Goal: Transaction & Acquisition: Purchase product/service

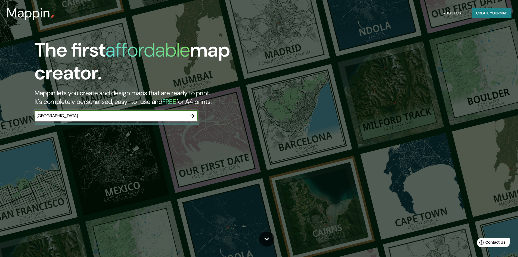
type input "[GEOGRAPHIC_DATA]"
click at [195, 117] on icon "button" at bounding box center [192, 116] width 7 height 7
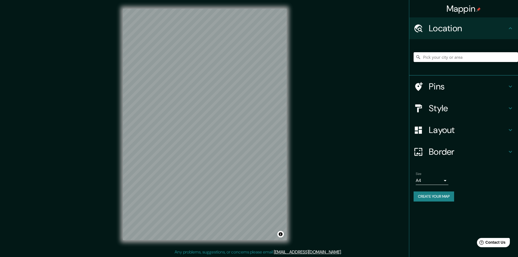
click at [468, 58] on input "Pick your city or area" at bounding box center [465, 57] width 104 height 10
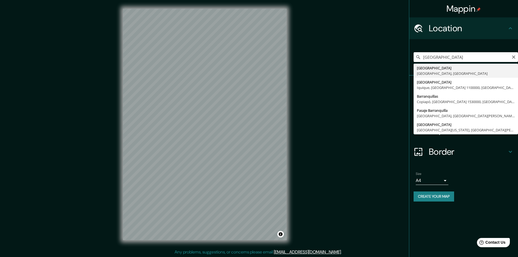
type input "[GEOGRAPHIC_DATA], [GEOGRAPHIC_DATA], [GEOGRAPHIC_DATA]"
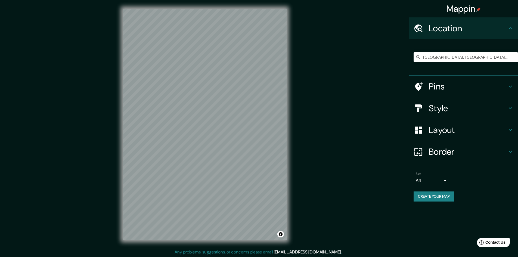
click at [200, 133] on div "© Mapbox © OpenStreetMap Improve this map" at bounding box center [204, 124] width 181 height 249
click at [508, 109] on icon at bounding box center [510, 108] width 7 height 7
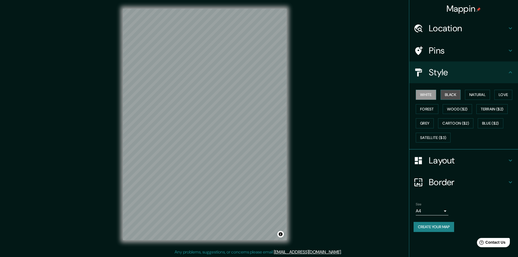
click at [452, 94] on button "Black" at bounding box center [450, 95] width 20 height 10
click at [512, 74] on icon at bounding box center [510, 72] width 7 height 7
click at [429, 94] on button "White" at bounding box center [426, 95] width 20 height 10
click at [474, 97] on button "Natural" at bounding box center [477, 95] width 25 height 10
click at [512, 94] on button "Love" at bounding box center [503, 95] width 18 height 10
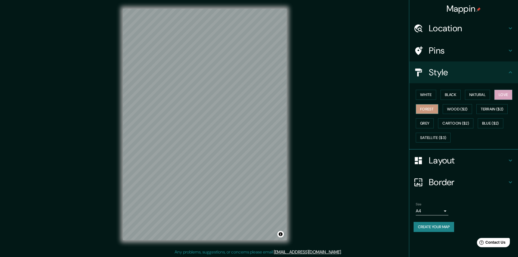
click at [422, 113] on button "Forest" at bounding box center [427, 109] width 23 height 10
click at [459, 108] on button "Wood ($2)" at bounding box center [457, 109] width 29 height 10
click at [427, 124] on button "Grey" at bounding box center [425, 123] width 18 height 10
drag, startPoint x: 425, startPoint y: 96, endPoint x: 442, endPoint y: 106, distance: 19.7
click at [425, 96] on button "White" at bounding box center [426, 95] width 20 height 10
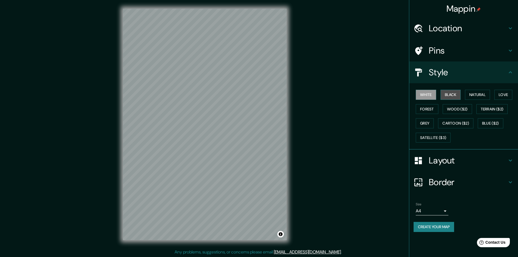
click at [455, 94] on button "Black" at bounding box center [450, 95] width 20 height 10
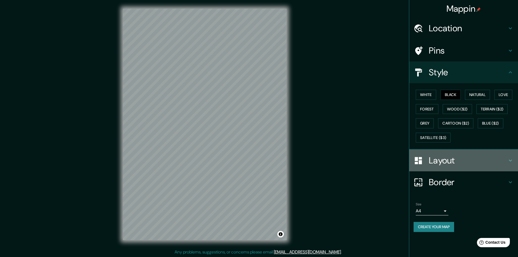
click at [505, 158] on h4 "Layout" at bounding box center [468, 160] width 78 height 11
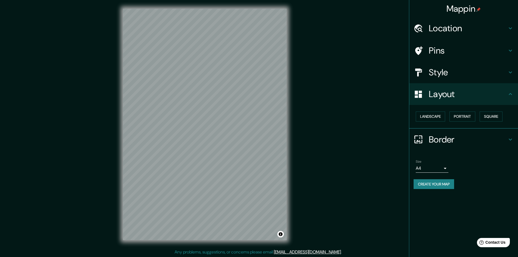
click at [510, 92] on icon at bounding box center [510, 94] width 7 height 7
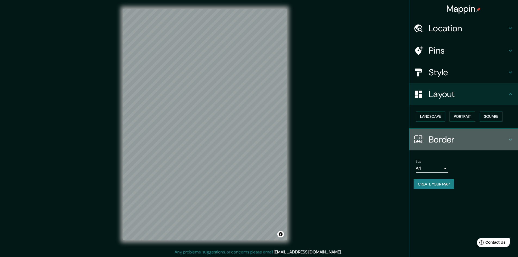
click at [509, 135] on div "Border" at bounding box center [463, 140] width 109 height 22
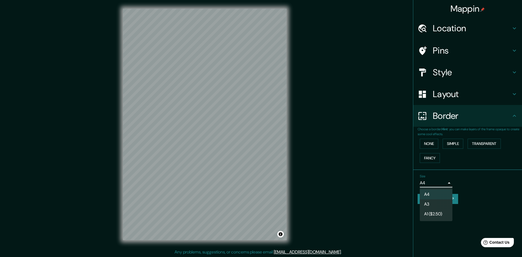
click at [440, 186] on body "Mappin Location [GEOGRAPHIC_DATA], [GEOGRAPHIC_DATA], [GEOGRAPHIC_DATA] Pins St…" at bounding box center [261, 128] width 522 height 257
click at [444, 205] on li "A3" at bounding box center [436, 204] width 33 height 10
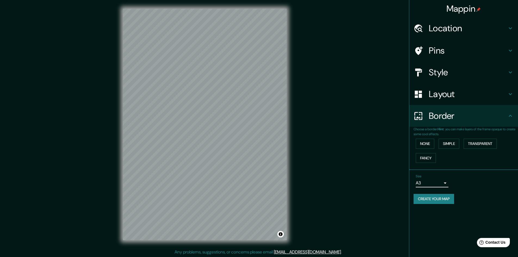
click at [432, 187] on div "Size A3 a4" at bounding box center [463, 180] width 100 height 17
click at [441, 183] on body "Mappin Location [GEOGRAPHIC_DATA], [GEOGRAPHIC_DATA], [GEOGRAPHIC_DATA] Pins St…" at bounding box center [259, 128] width 518 height 257
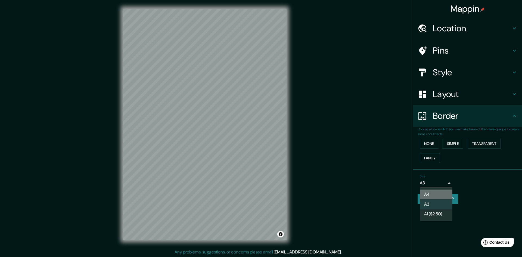
click at [443, 196] on li "A4" at bounding box center [436, 194] width 33 height 10
type input "single"
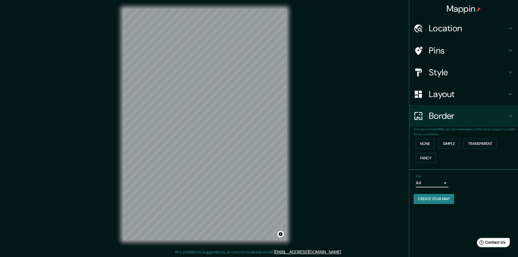
click at [490, 72] on h4 "Style" at bounding box center [468, 72] width 78 height 11
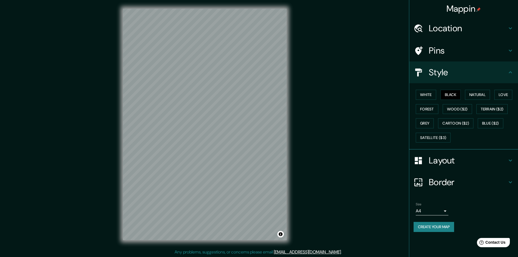
click at [492, 49] on h4 "Pins" at bounding box center [468, 50] width 78 height 11
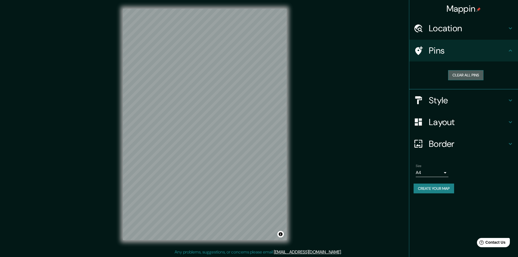
click at [473, 76] on button "Clear all pins" at bounding box center [465, 75] width 35 height 10
click at [477, 49] on h4 "Pins" at bounding box center [468, 50] width 78 height 11
click at [474, 107] on div "Style" at bounding box center [463, 100] width 109 height 22
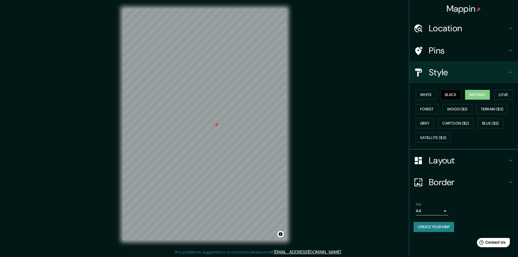
click at [483, 94] on button "Natural" at bounding box center [477, 95] width 25 height 10
click at [435, 92] on button "White" at bounding box center [426, 95] width 20 height 10
drag, startPoint x: 452, startPoint y: 92, endPoint x: 462, endPoint y: 96, distance: 10.9
click at [453, 93] on button "Black" at bounding box center [450, 95] width 20 height 10
click at [502, 93] on button "Love" at bounding box center [503, 95] width 18 height 10
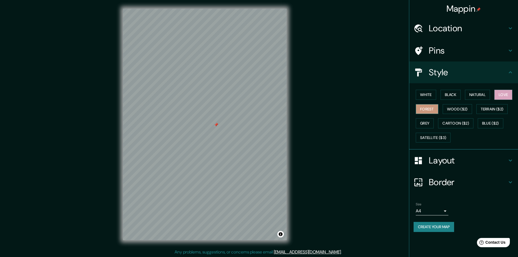
click at [423, 104] on button "Forest" at bounding box center [427, 109] width 23 height 10
click at [448, 108] on button "Wood ($2)" at bounding box center [457, 109] width 29 height 10
drag, startPoint x: 462, startPoint y: 107, endPoint x: 479, endPoint y: 108, distance: 17.4
click at [465, 107] on button "Wood ($2)" at bounding box center [457, 109] width 29 height 10
drag, startPoint x: 479, startPoint y: 108, endPoint x: 497, endPoint y: 111, distance: 18.7
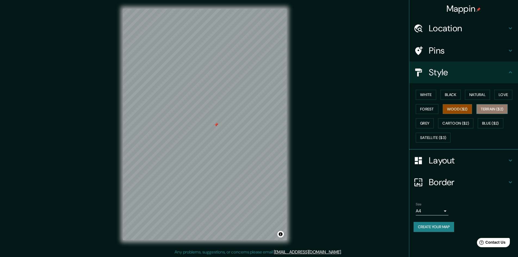
click at [484, 109] on button "Terrain ($2)" at bounding box center [492, 109] width 32 height 10
click at [497, 111] on button "Terrain ($2)" at bounding box center [492, 109] width 32 height 10
click at [487, 122] on button "Blue ($2)" at bounding box center [491, 123] width 26 height 10
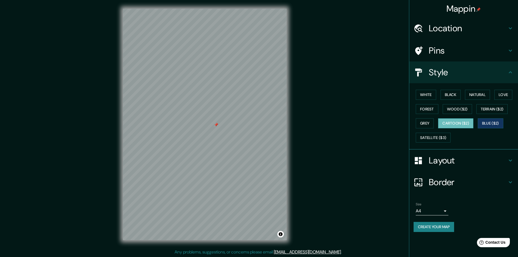
click at [468, 121] on button "Cartoon ($2)" at bounding box center [455, 123] width 35 height 10
click at [446, 120] on button "Cartoon ($2)" at bounding box center [455, 123] width 35 height 10
click at [428, 123] on button "Grey" at bounding box center [425, 123] width 18 height 10
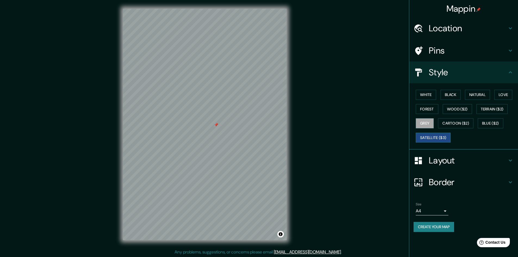
click at [434, 135] on button "Satellite ($3)" at bounding box center [433, 138] width 35 height 10
click at [459, 125] on button "Cartoon ($2)" at bounding box center [455, 123] width 35 height 10
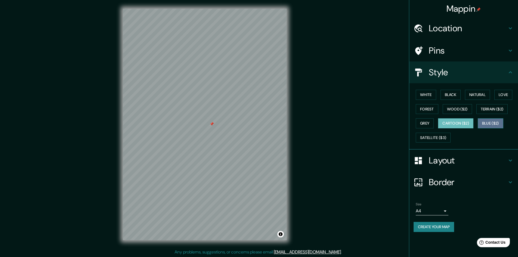
click at [486, 124] on button "Blue ($2)" at bounding box center [491, 123] width 26 height 10
click at [426, 122] on button "Grey" at bounding box center [425, 123] width 18 height 10
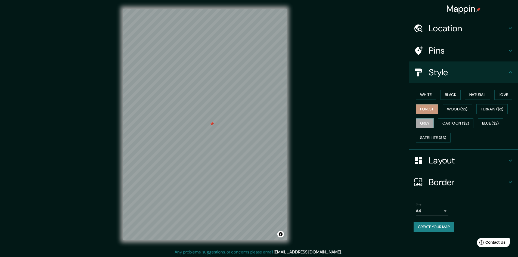
click at [425, 112] on button "Forest" at bounding box center [427, 109] width 23 height 10
click at [453, 113] on button "Wood ($2)" at bounding box center [457, 109] width 29 height 10
click at [487, 110] on button "Terrain ($2)" at bounding box center [492, 109] width 32 height 10
click at [493, 102] on div "White Black Natural Love Forest Wood ($2) Terrain ($2) Grey Cartoon ($2) Blue (…" at bounding box center [465, 116] width 104 height 57
click at [460, 102] on div "White Black Natural Love Forest Wood ($2) Terrain ($2) Grey Cartoon ($2) Blue (…" at bounding box center [465, 116] width 104 height 57
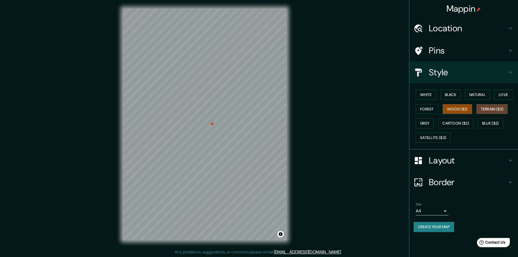
click at [455, 111] on button "Wood ($2)" at bounding box center [457, 109] width 29 height 10
click at [437, 101] on div "White Black Natural Love Forest Wood ($2) Terrain ($2) Grey Cartoon ($2) Blue (…" at bounding box center [465, 116] width 104 height 57
click at [458, 96] on button "Black" at bounding box center [450, 95] width 20 height 10
click at [432, 92] on button "White" at bounding box center [426, 95] width 20 height 10
click at [502, 95] on button "Love" at bounding box center [503, 95] width 18 height 10
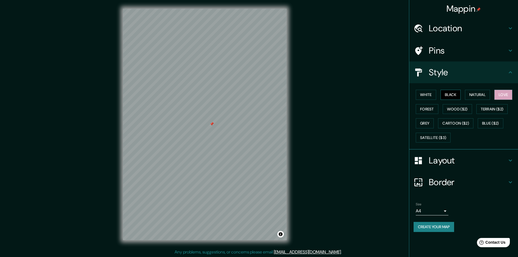
click at [457, 92] on button "Black" at bounding box center [450, 95] width 20 height 10
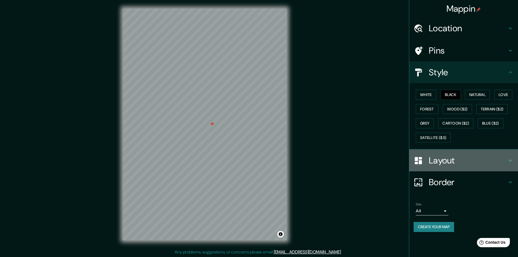
click at [502, 159] on h4 "Layout" at bounding box center [468, 160] width 78 height 11
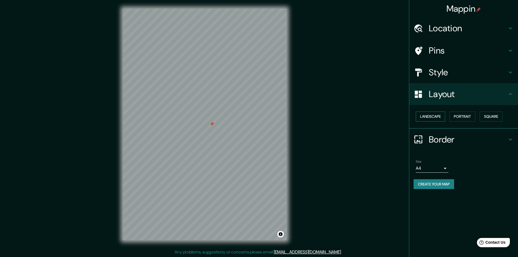
click at [438, 114] on button "Landscape" at bounding box center [430, 116] width 29 height 10
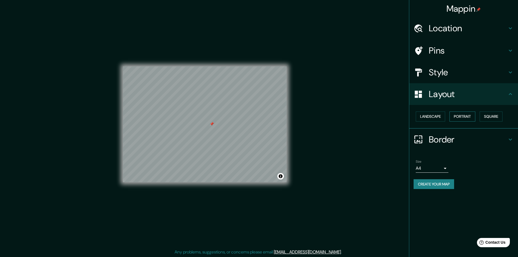
click at [453, 115] on button "Portrait" at bounding box center [462, 116] width 26 height 10
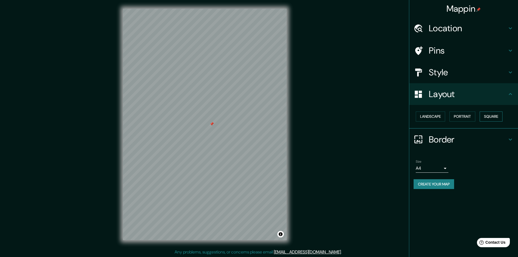
click at [492, 115] on button "Square" at bounding box center [491, 116] width 23 height 10
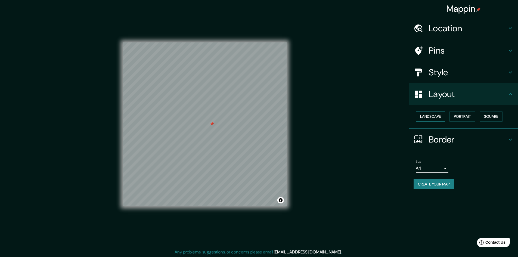
click at [427, 113] on button "Landscape" at bounding box center [430, 116] width 29 height 10
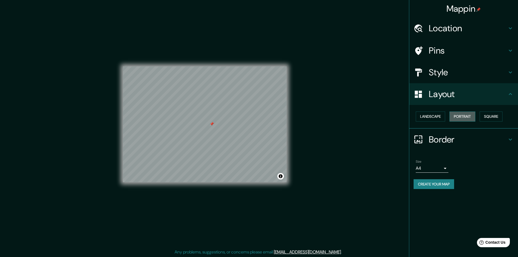
click at [451, 112] on button "Portrait" at bounding box center [462, 116] width 26 height 10
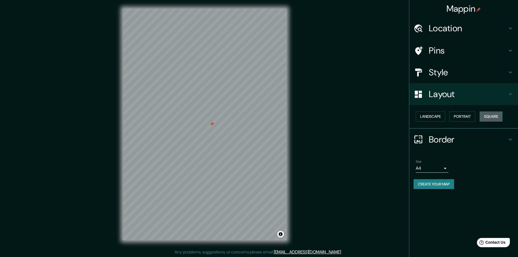
click at [488, 116] on button "Square" at bounding box center [491, 116] width 23 height 10
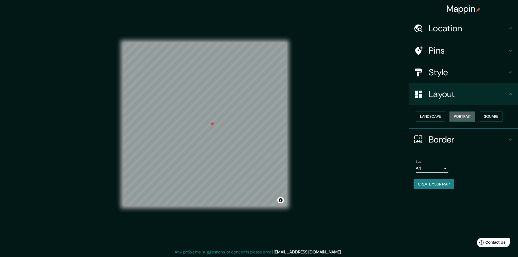
click at [451, 114] on button "Portrait" at bounding box center [462, 116] width 26 height 10
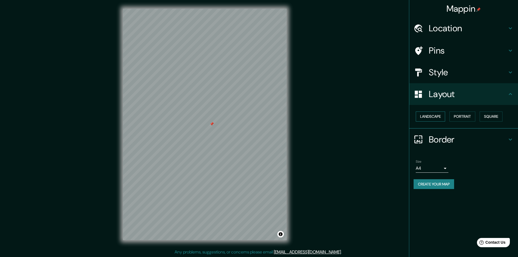
click at [438, 117] on button "Landscape" at bounding box center [430, 116] width 29 height 10
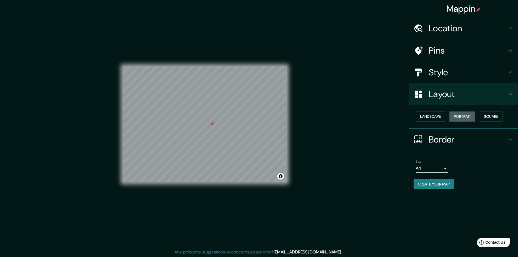
click at [454, 117] on button "Portrait" at bounding box center [462, 116] width 26 height 10
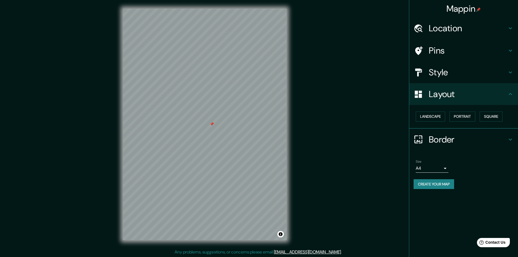
click at [511, 140] on icon at bounding box center [510, 139] width 7 height 7
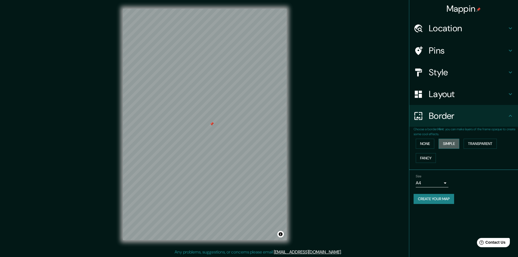
click at [451, 145] on button "Simple" at bounding box center [448, 144] width 21 height 10
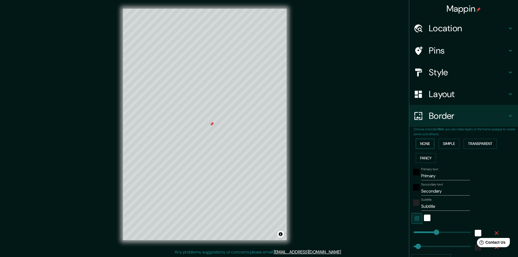
click at [425, 141] on button "None" at bounding box center [425, 144] width 18 height 10
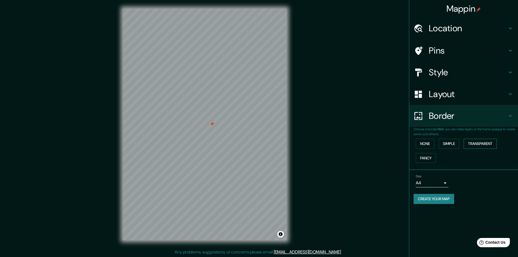
click at [481, 143] on button "Transparent" at bounding box center [479, 144] width 33 height 10
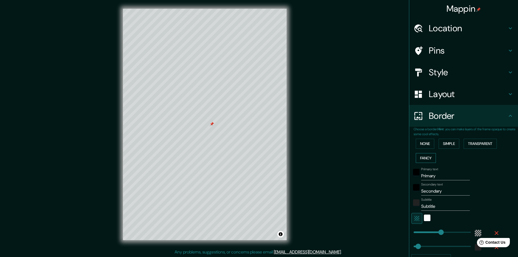
click at [429, 157] on button "Fancy" at bounding box center [426, 158] width 20 height 10
click at [423, 147] on button "None" at bounding box center [425, 144] width 18 height 10
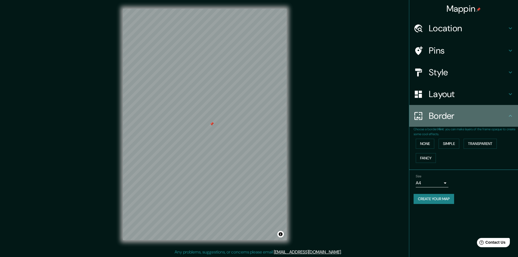
click at [512, 114] on icon at bounding box center [510, 116] width 7 height 7
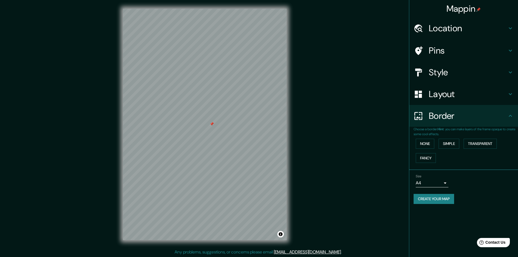
click at [499, 33] on h4 "Location" at bounding box center [468, 28] width 78 height 11
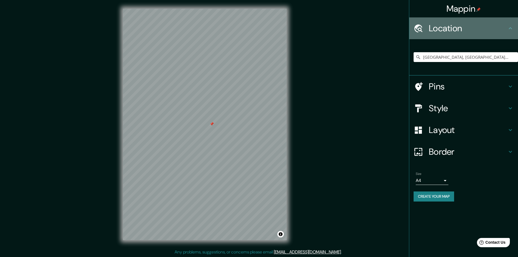
click at [499, 33] on h4 "Location" at bounding box center [468, 28] width 78 height 11
